Goal: Information Seeking & Learning: Learn about a topic

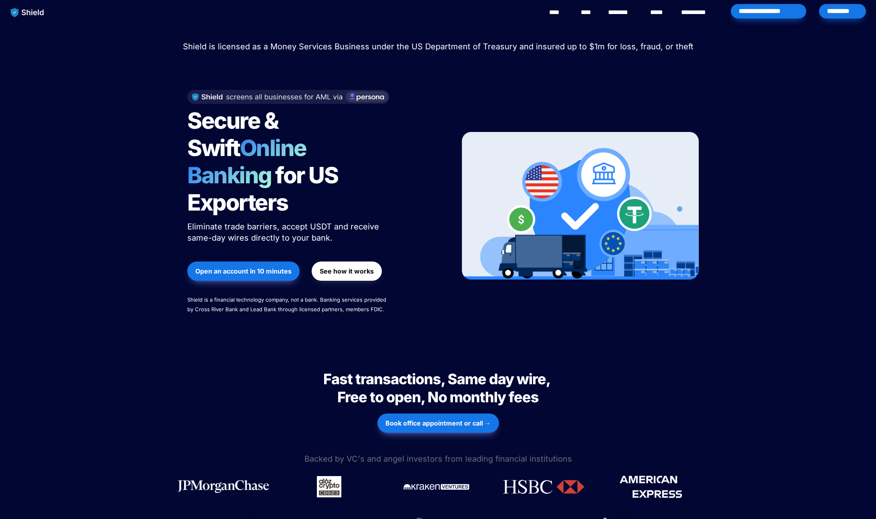
scroll to position [341, 0]
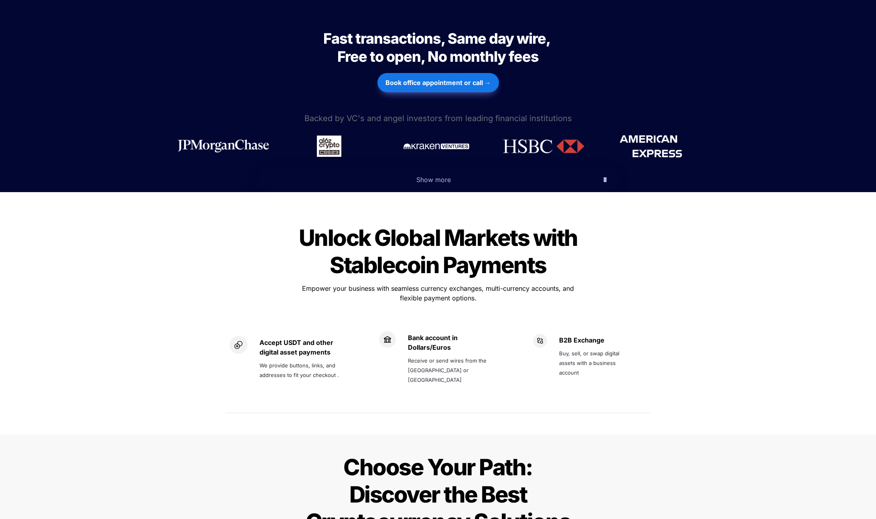
click at [604, 175] on icon "button" at bounding box center [605, 180] width 3 height 10
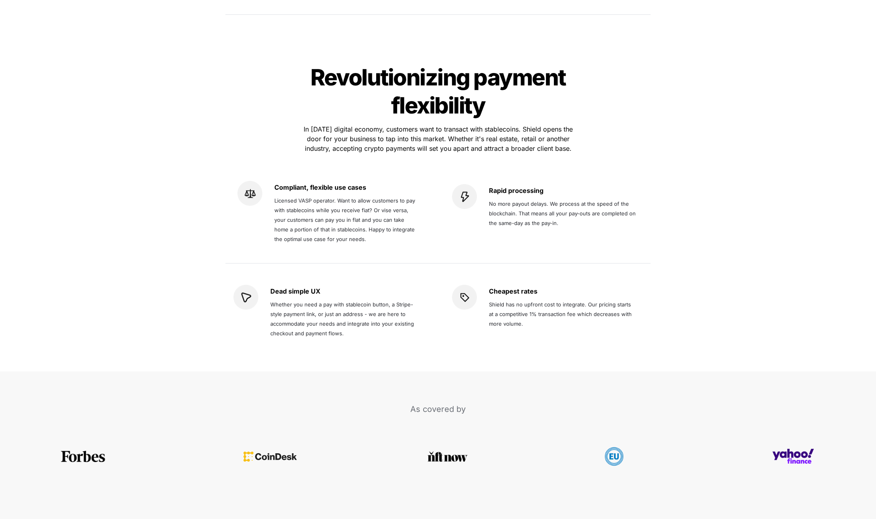
scroll to position [1757, 0]
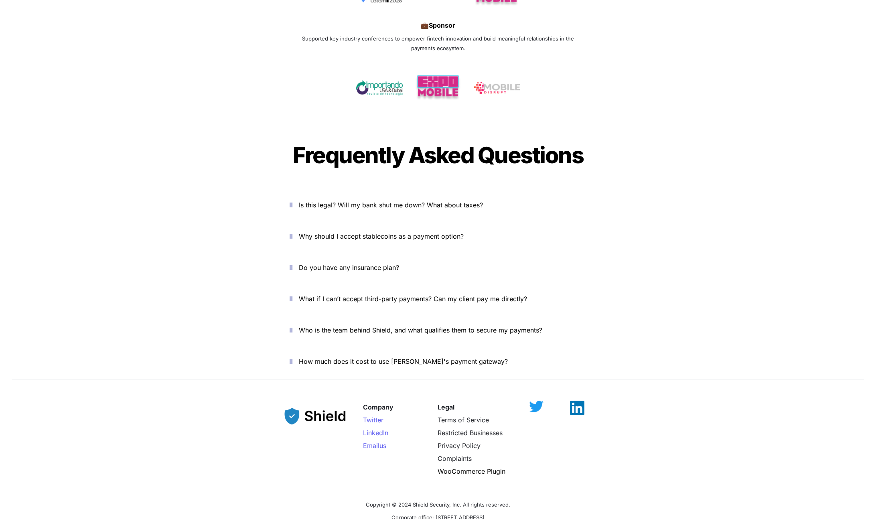
scroll to position [2487, 0]
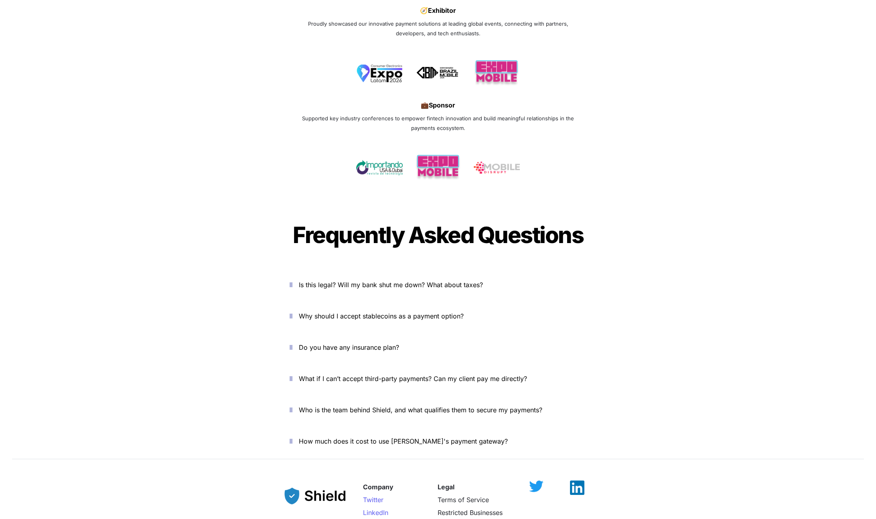
click at [443, 312] on span "Why should I accept stablecoins as a payment option?" at bounding box center [381, 316] width 165 height 8
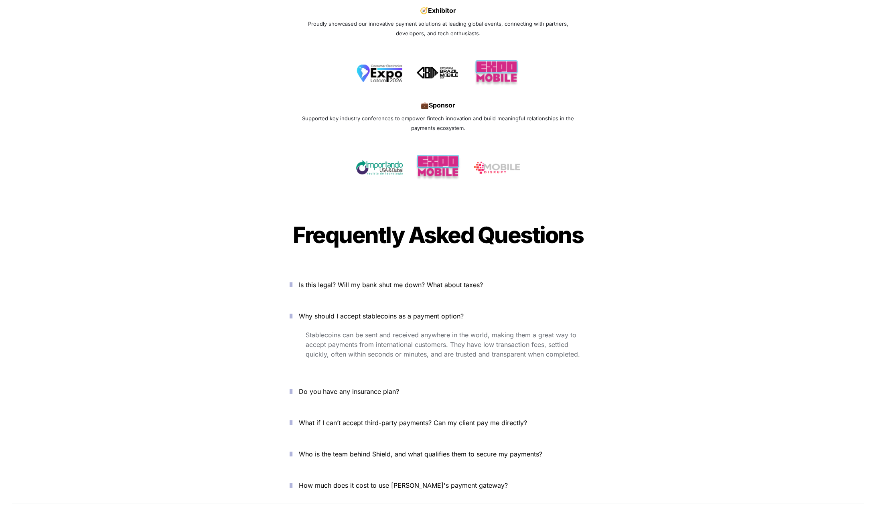
click at [331, 419] on span "What if I can’t accept third-party payments? Can my client pay me directly?" at bounding box center [413, 423] width 228 height 8
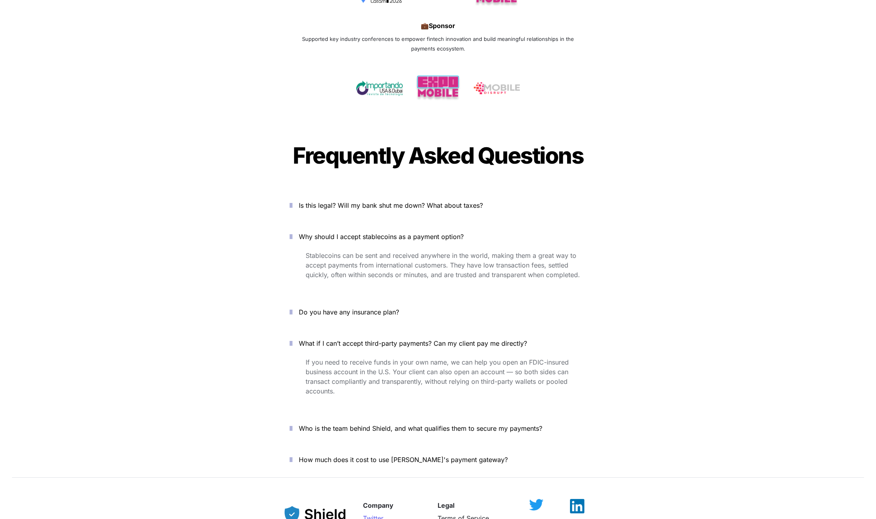
scroll to position [2572, 0]
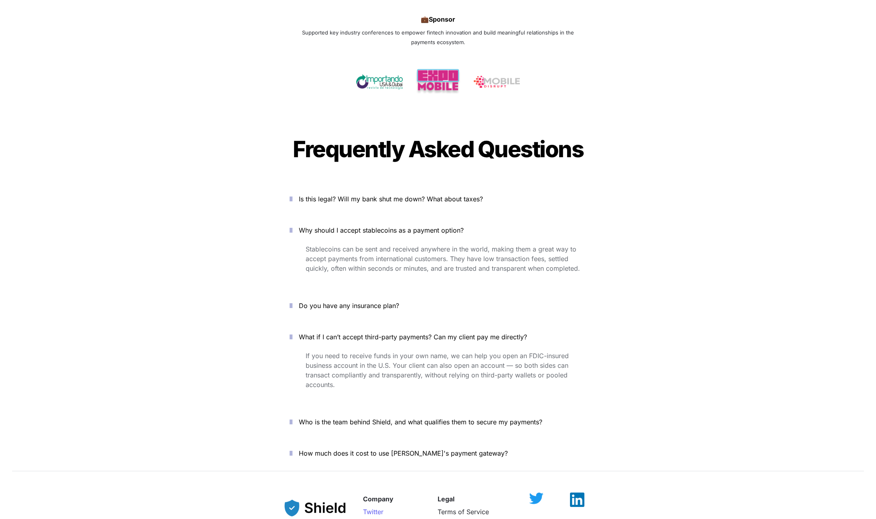
click at [381, 416] on p "Who is the team behind Shield, and what qualifies them to secure my payments?" at bounding box center [443, 422] width 288 height 13
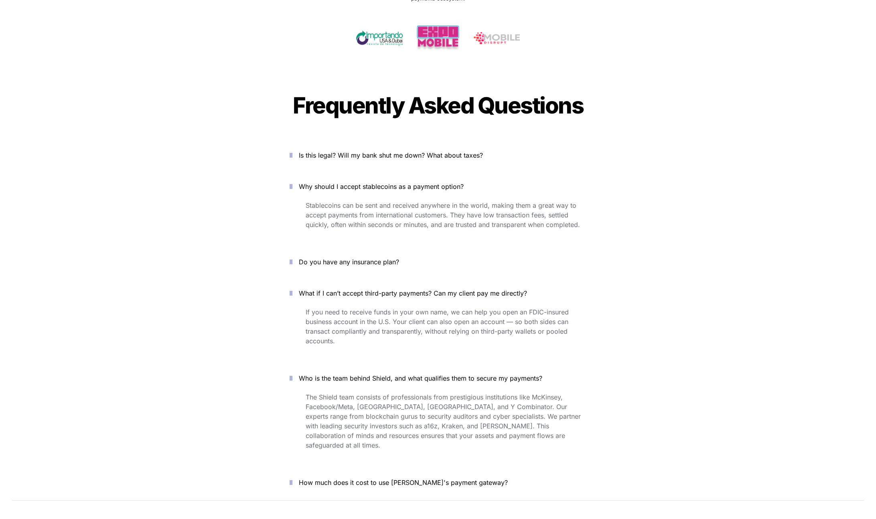
scroll to position [2665, 0]
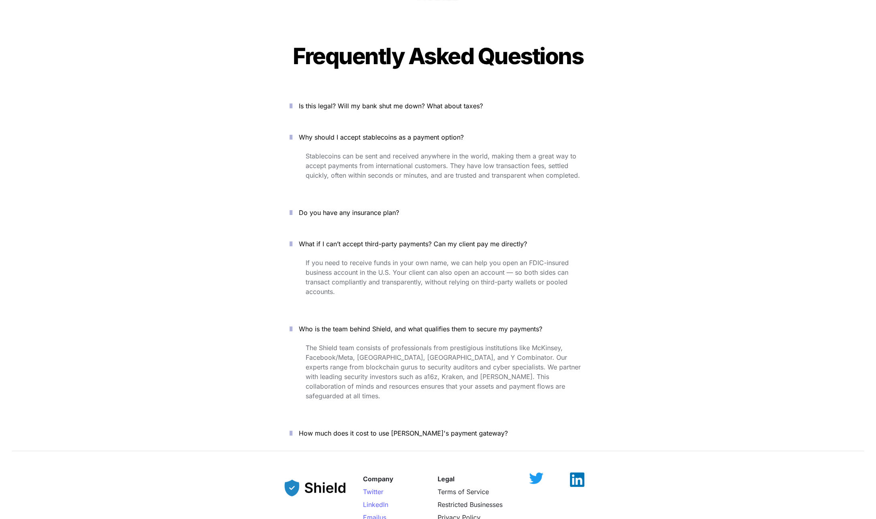
click at [408, 429] on span "How much does it cost to use [PERSON_NAME]'s payment gateway?" at bounding box center [403, 433] width 209 height 8
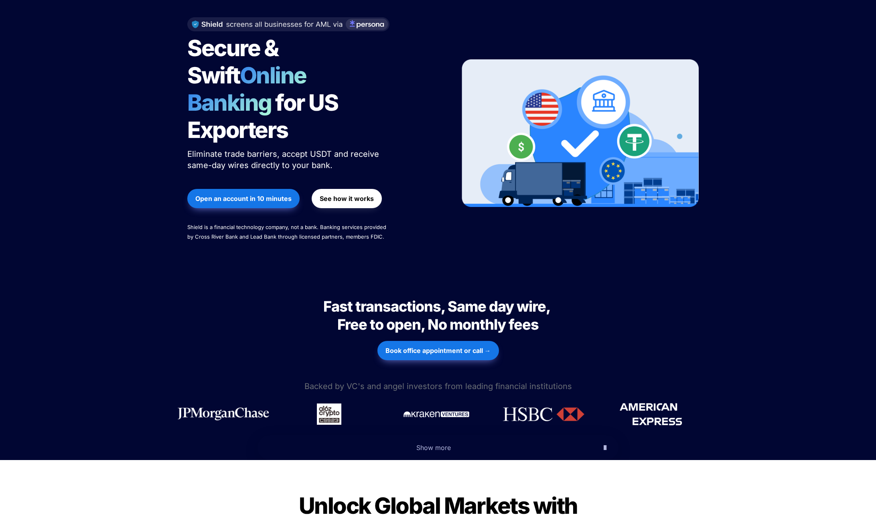
scroll to position [0, 0]
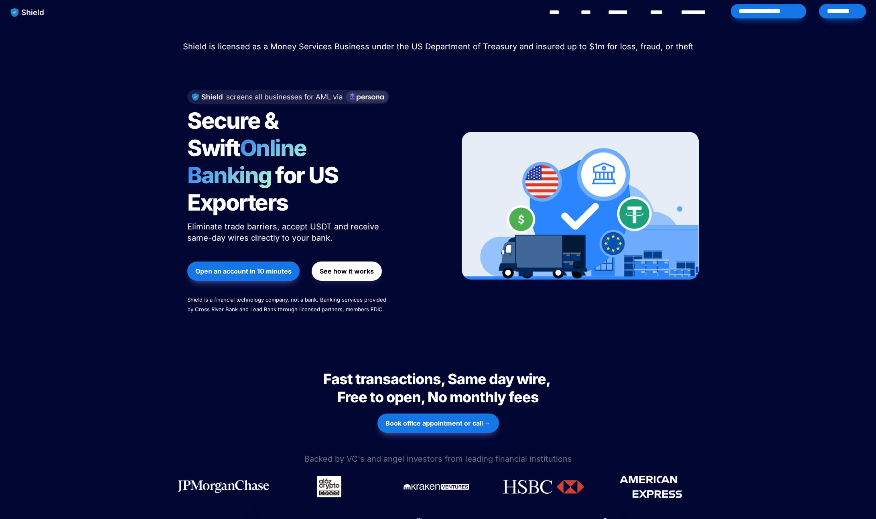
click at [627, 9] on link "********" at bounding box center [622, 13] width 28 height 10
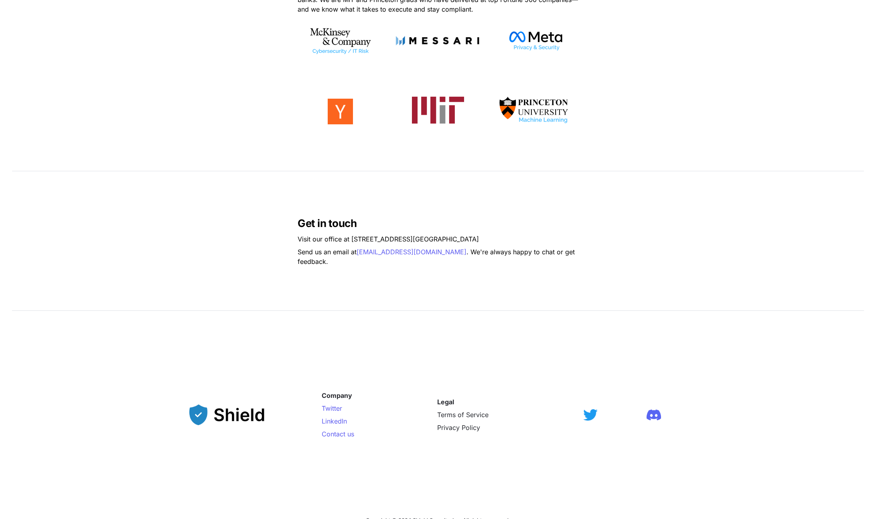
scroll to position [490, 0]
